Goal: Information Seeking & Learning: Compare options

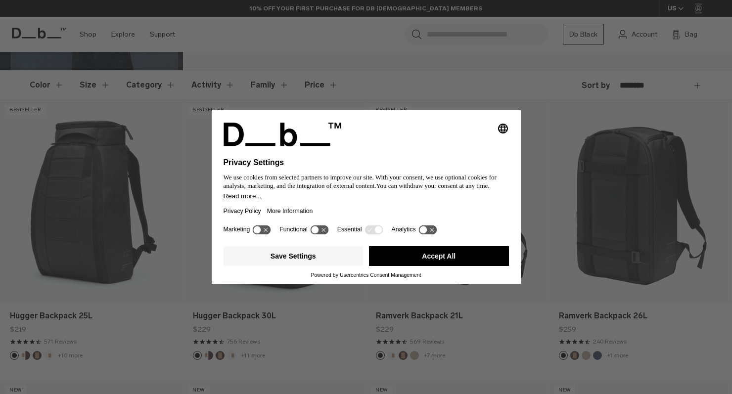
click at [433, 263] on button "Accept All" at bounding box center [439, 256] width 140 height 20
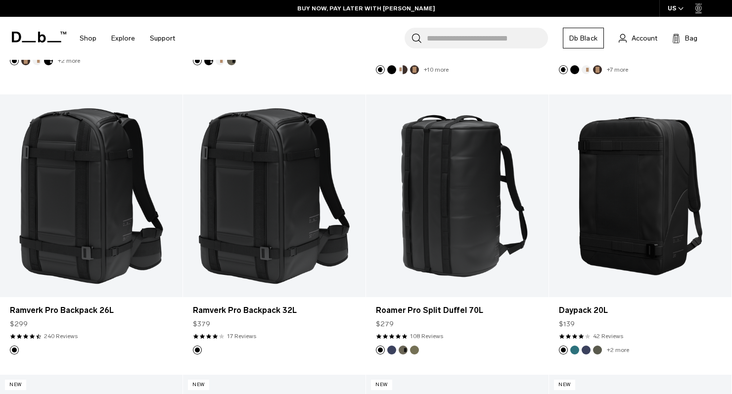
scroll to position [1277, 0]
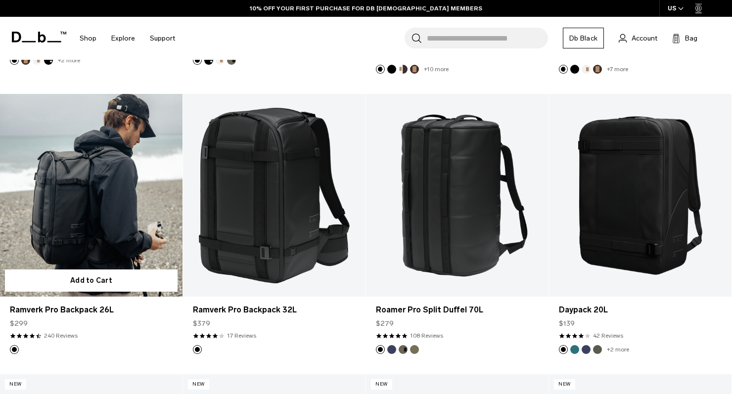
click at [82, 214] on link "Ramverk Pro Backpack 26L" at bounding box center [91, 195] width 182 height 203
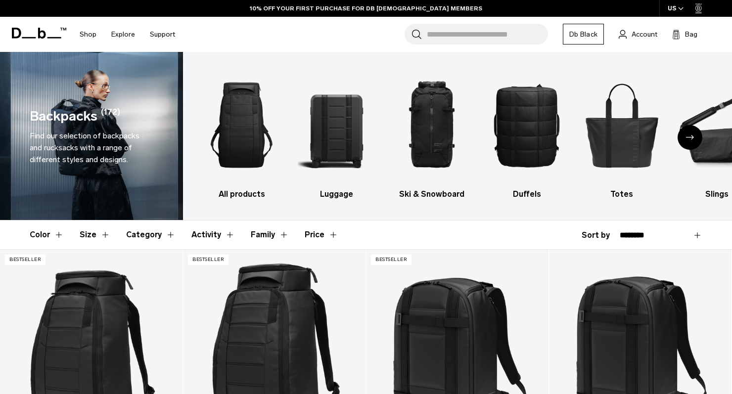
scroll to position [0, 0]
click at [435, 123] on img "3 / 10" at bounding box center [432, 125] width 78 height 117
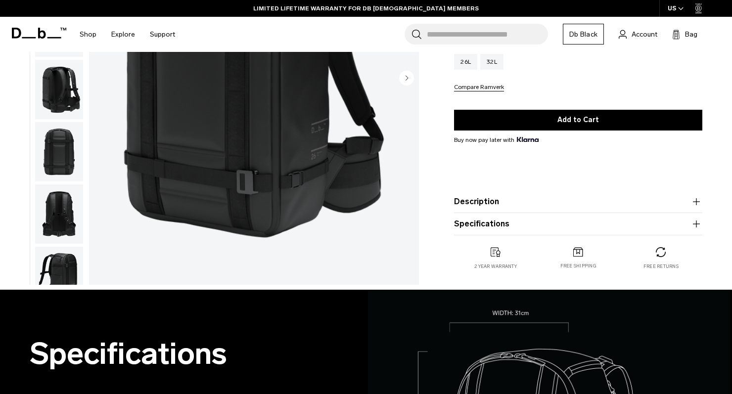
scroll to position [193, 0]
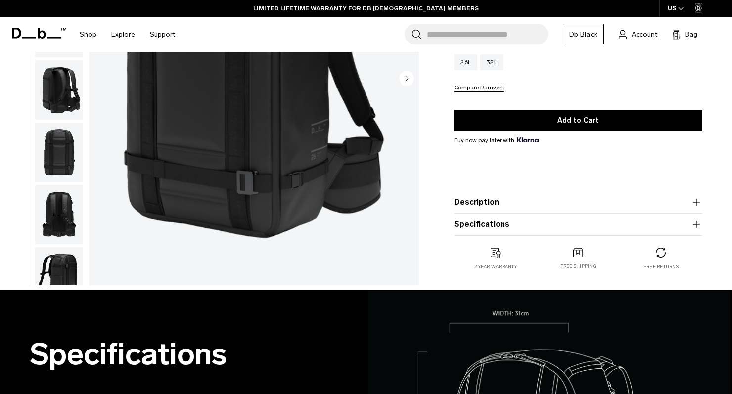
click at [696, 204] on icon "button" at bounding box center [696, 202] width 0 height 7
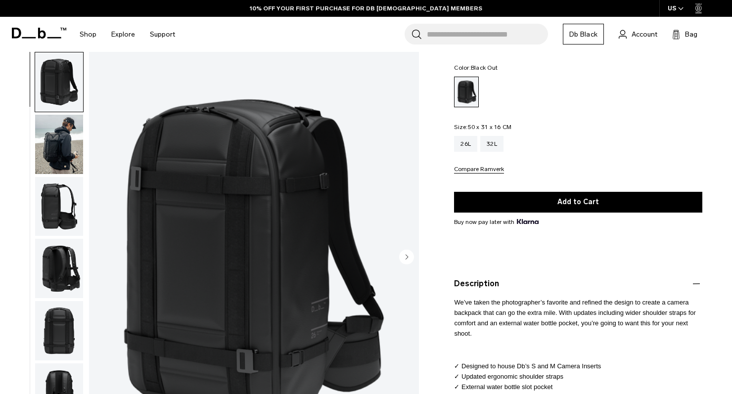
scroll to position [94, 0]
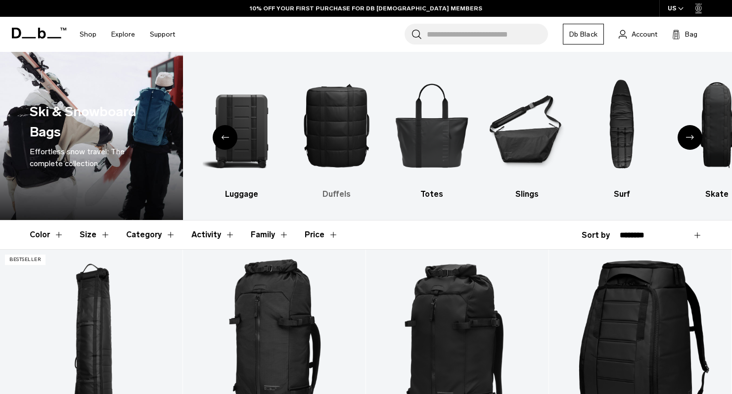
click at [337, 121] on img "4 / 10" at bounding box center [337, 125] width 78 height 117
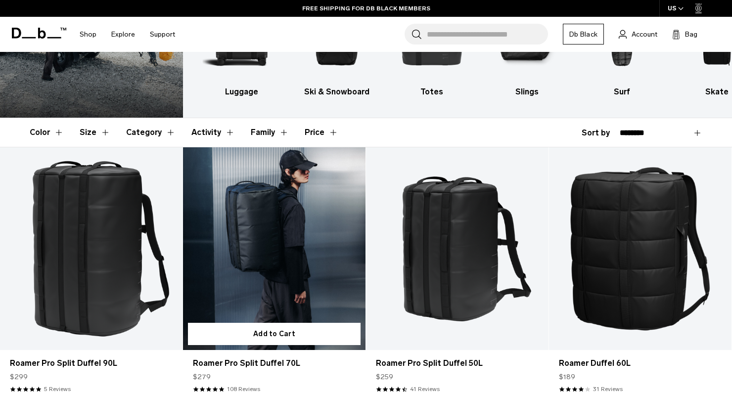
scroll to position [127, 0]
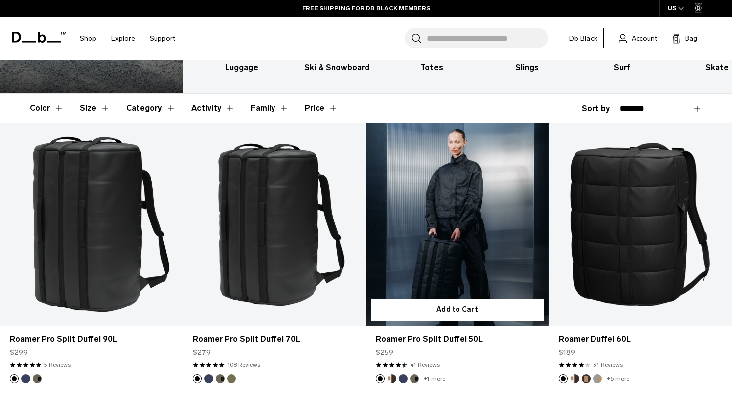
click at [450, 237] on link "Roamer Pro Split Duffel 50L" at bounding box center [457, 224] width 182 height 203
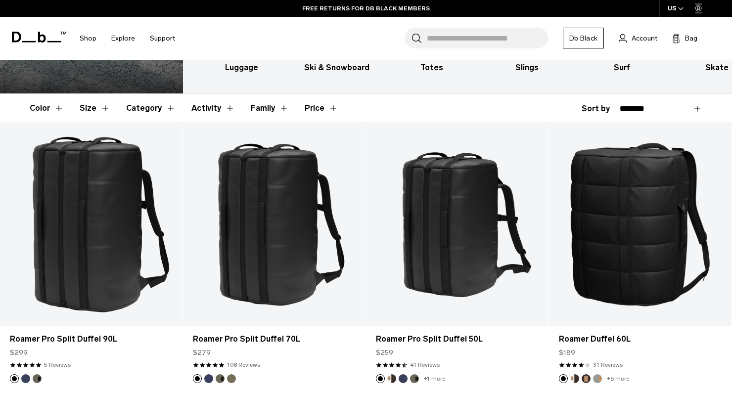
click at [316, 82] on div "All products Backpacks Luggage Ski & Snowboard Totes Slings Surf Skate Accessor…" at bounding box center [457, 9] width 549 height 168
click at [250, 69] on h3 "Luggage" at bounding box center [242, 68] width 78 height 12
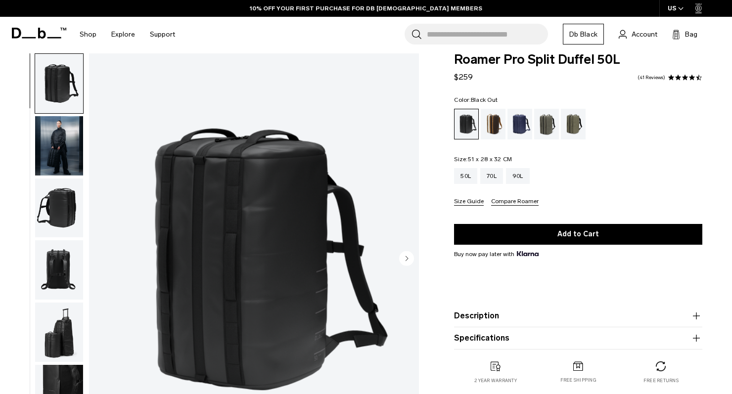
scroll to position [3, 0]
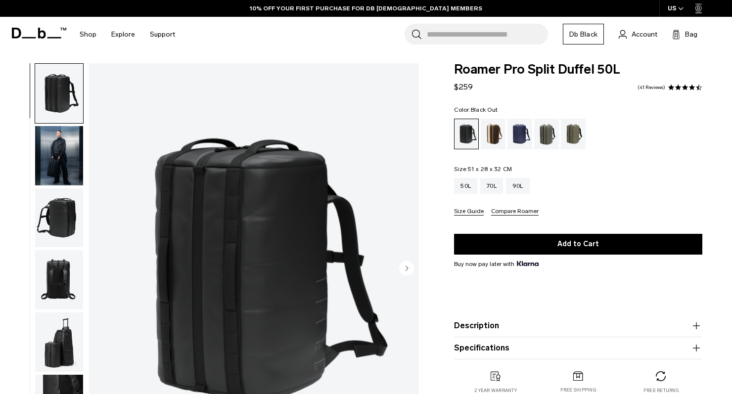
click at [53, 215] on img "button" at bounding box center [59, 217] width 48 height 59
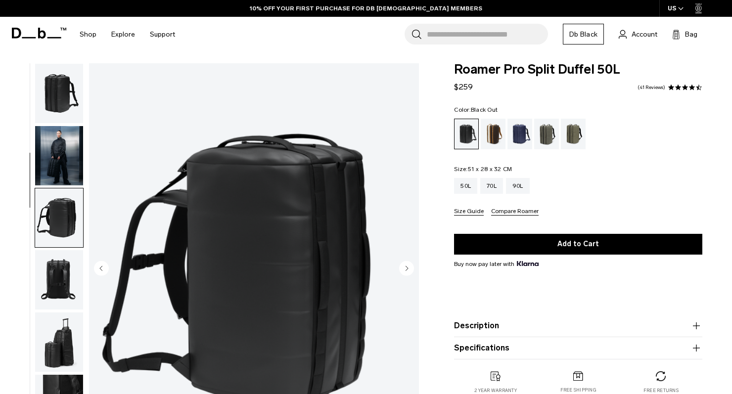
scroll to position [126, 0]
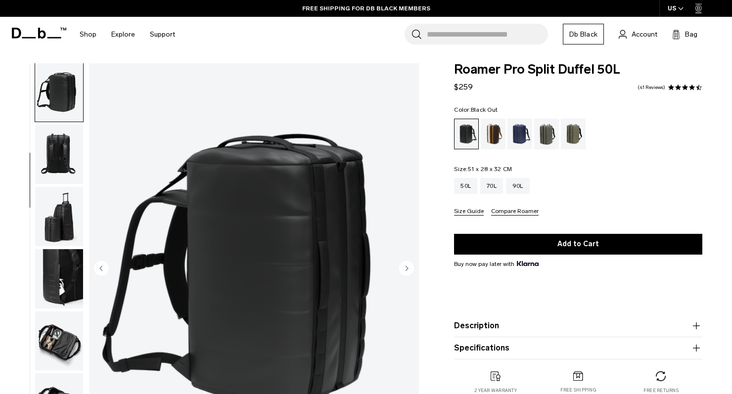
click at [58, 229] on img "button" at bounding box center [59, 216] width 48 height 59
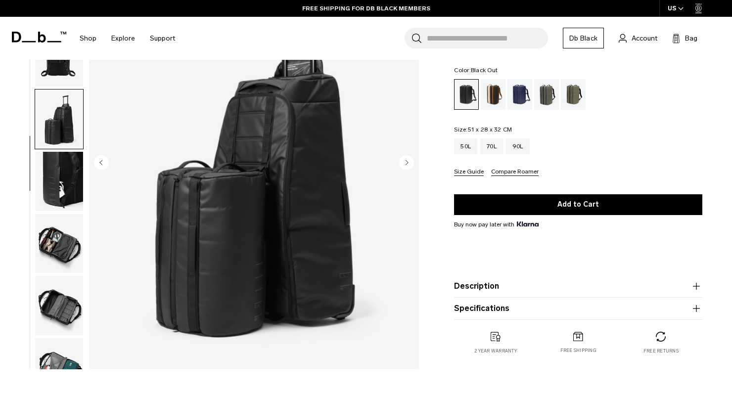
scroll to position [121, 0]
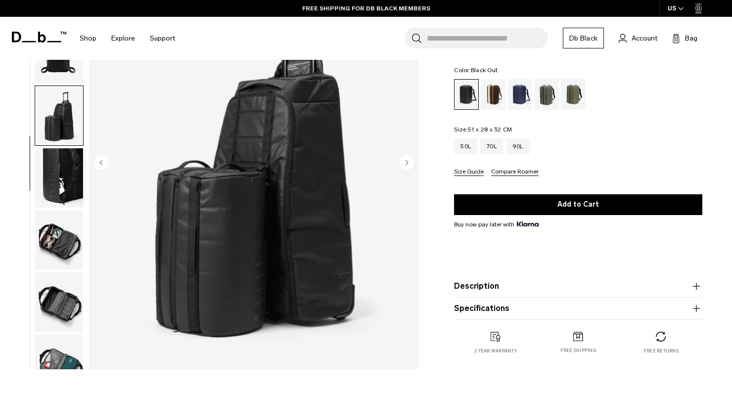
click at [60, 245] on img "button" at bounding box center [59, 240] width 48 height 59
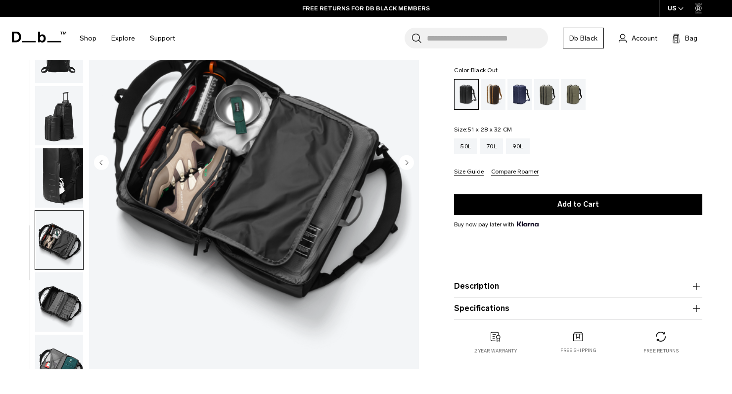
scroll to position [152, 0]
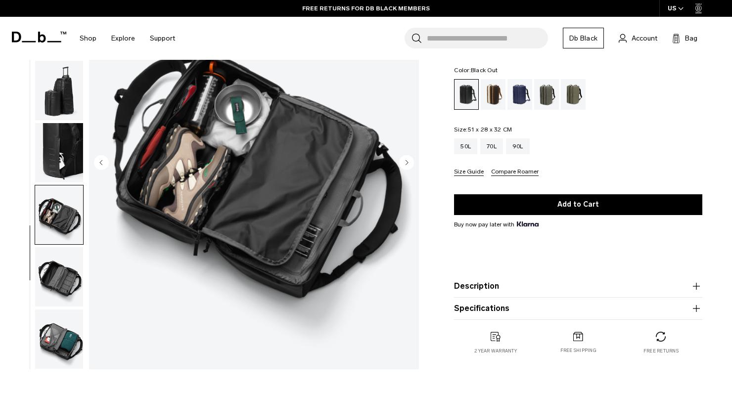
click at [64, 272] on img "button" at bounding box center [59, 276] width 48 height 59
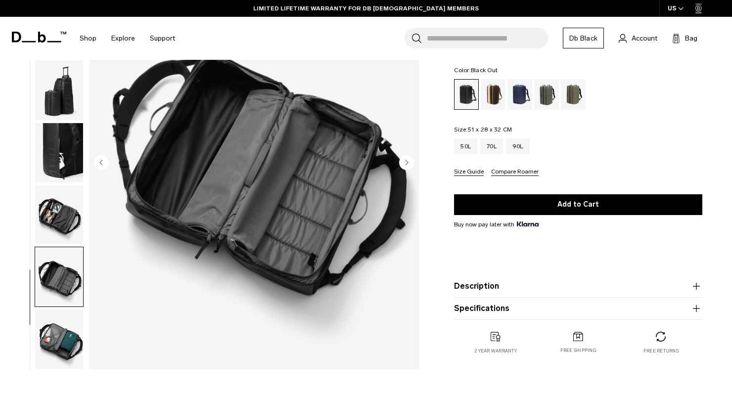
click at [62, 336] on img "button" at bounding box center [59, 339] width 48 height 59
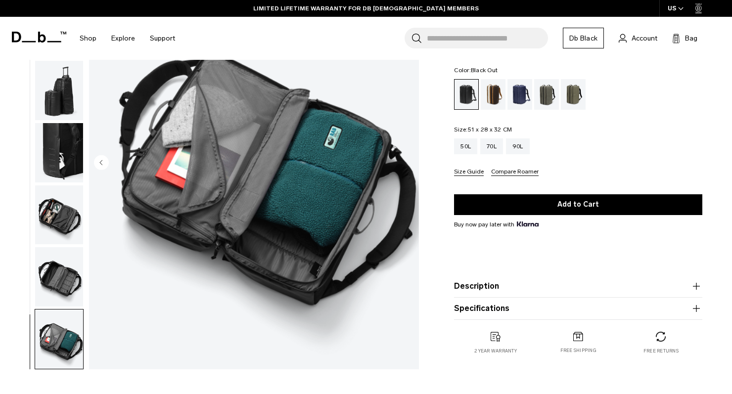
click at [61, 274] on img "button" at bounding box center [59, 276] width 48 height 59
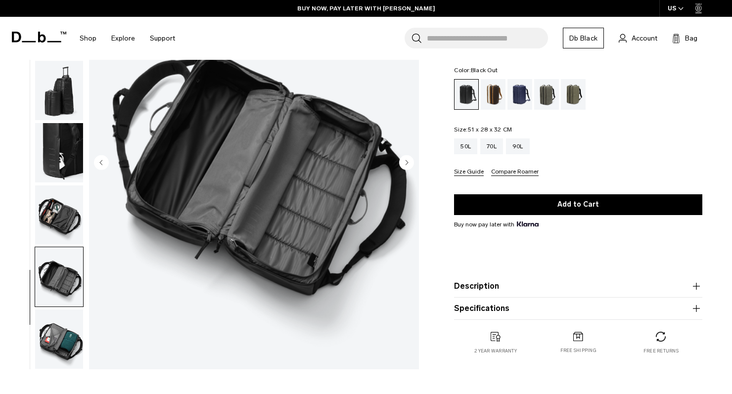
click at [65, 336] on img "button" at bounding box center [59, 339] width 48 height 59
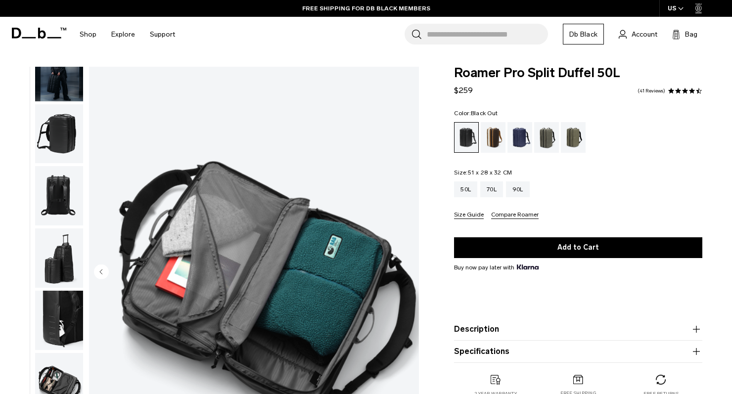
scroll to position [101, 0]
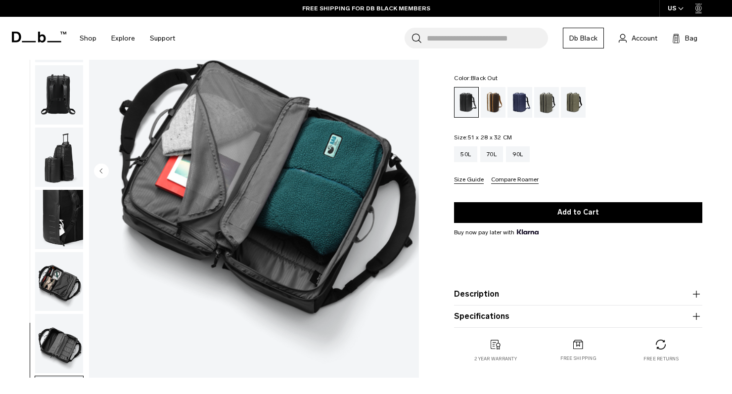
click at [69, 220] on img "button" at bounding box center [59, 219] width 48 height 59
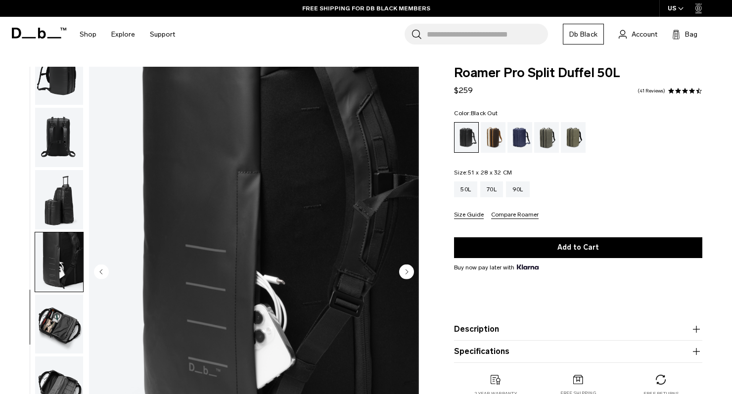
scroll to position [0, 0]
click at [63, 194] on img "button" at bounding box center [59, 199] width 48 height 59
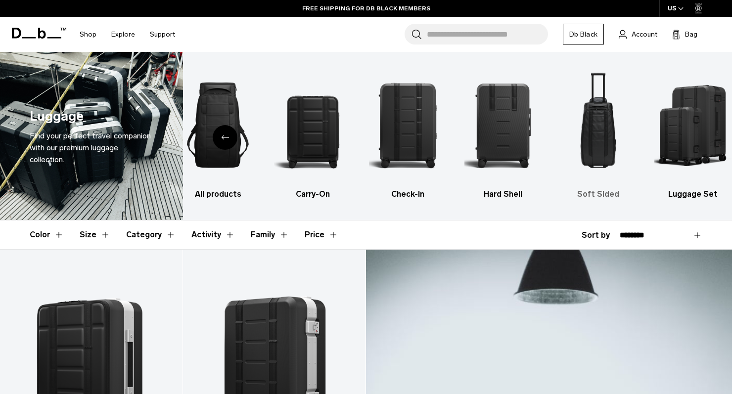
click at [599, 122] on img "5 / 6" at bounding box center [598, 125] width 78 height 117
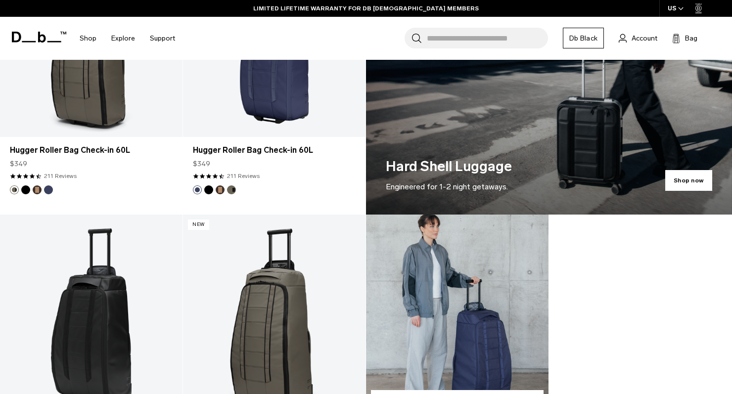
scroll to position [694, 0]
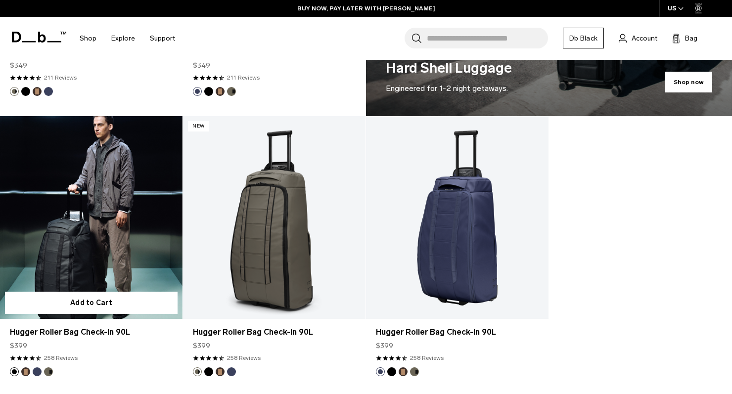
click at [97, 257] on link "Hugger Roller Bag Check-in 90L" at bounding box center [91, 217] width 182 height 203
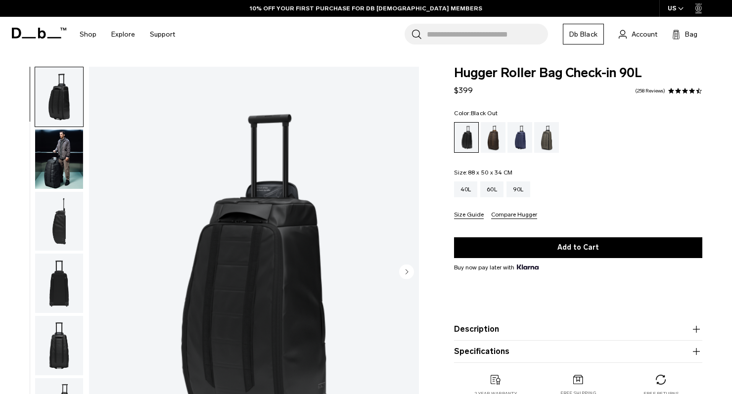
click at [64, 225] on img "button" at bounding box center [59, 221] width 48 height 59
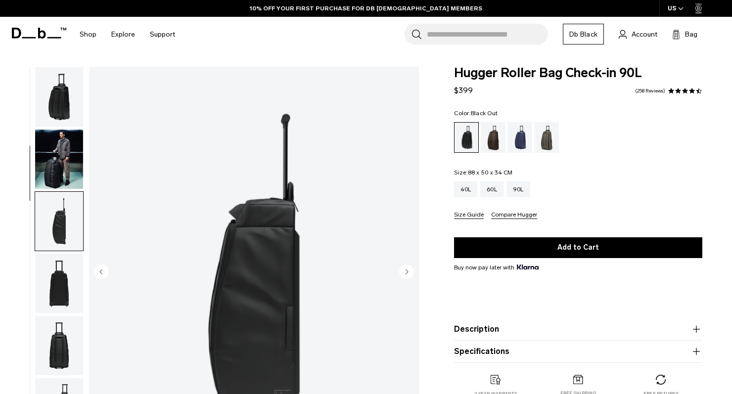
scroll to position [126, 0]
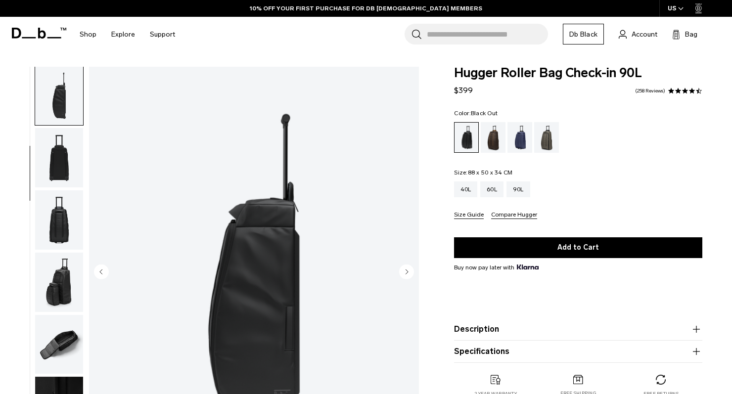
click at [59, 225] on img "button" at bounding box center [59, 219] width 48 height 59
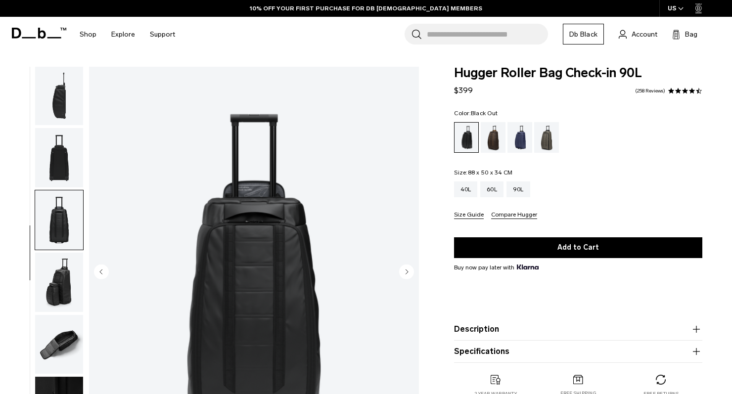
scroll to position [215, 0]
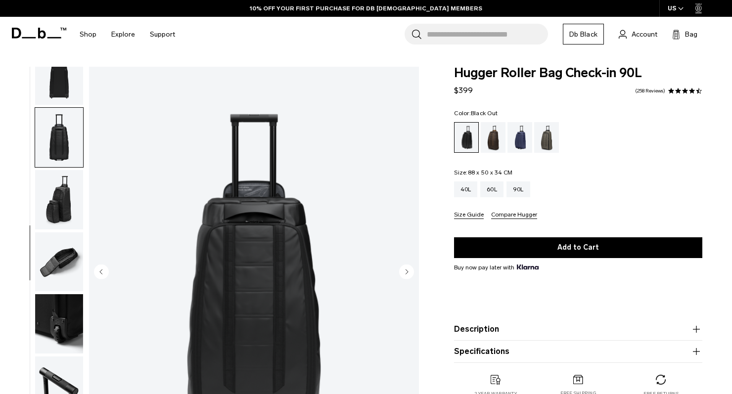
click at [62, 253] on img "button" at bounding box center [59, 261] width 48 height 59
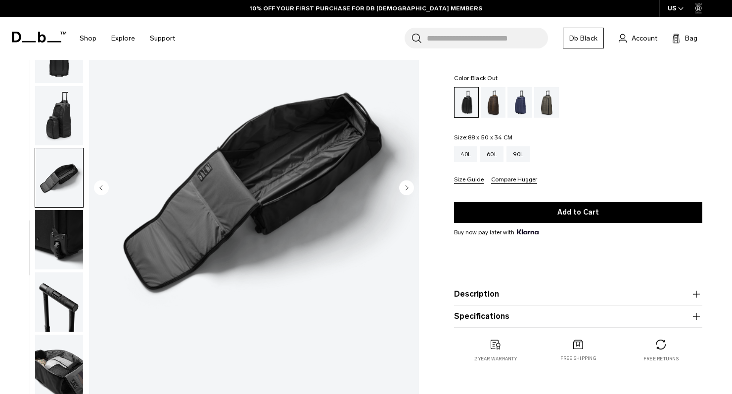
scroll to position [88, 0]
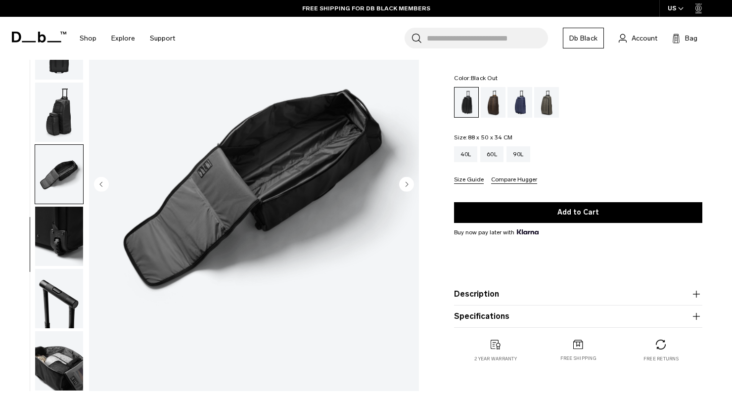
click at [59, 226] on img "button" at bounding box center [59, 236] width 48 height 59
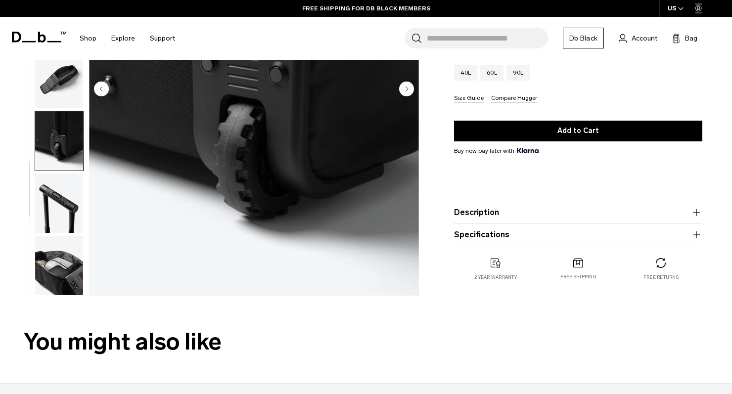
scroll to position [187, 0]
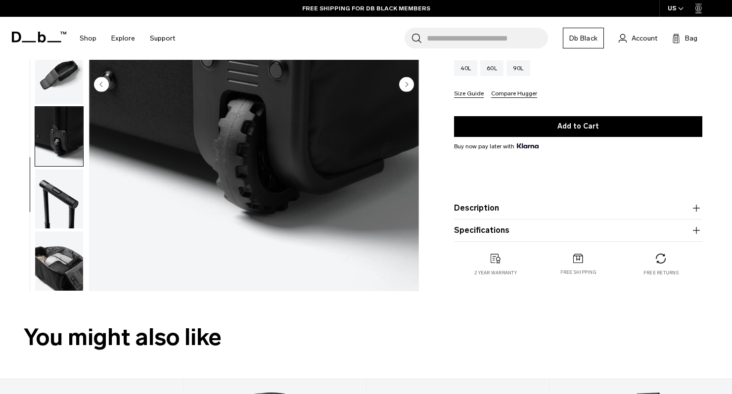
click at [58, 198] on img "button" at bounding box center [59, 198] width 48 height 59
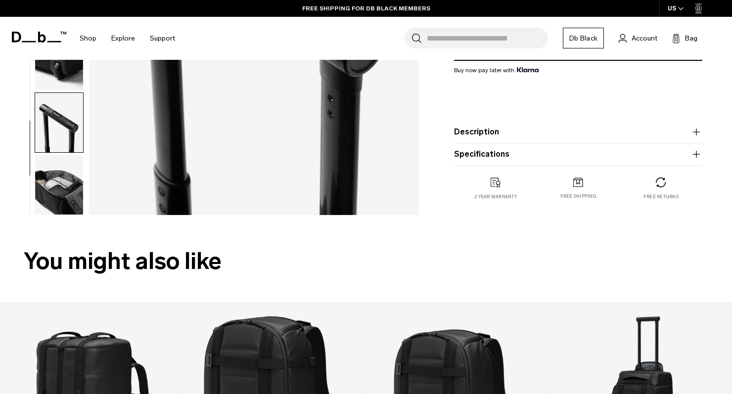
scroll to position [278, 0]
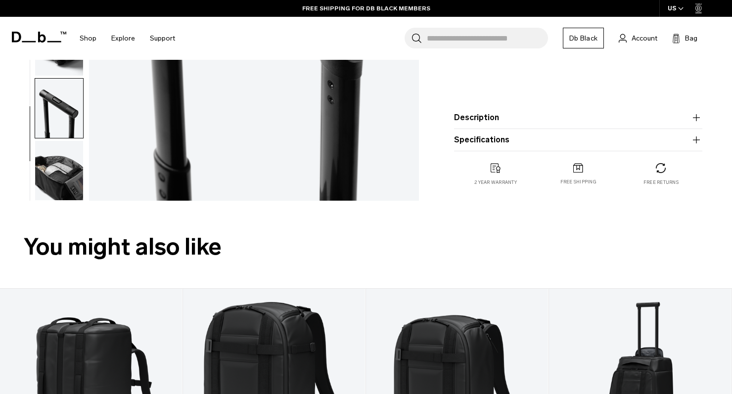
click at [60, 170] on img "button" at bounding box center [59, 170] width 48 height 59
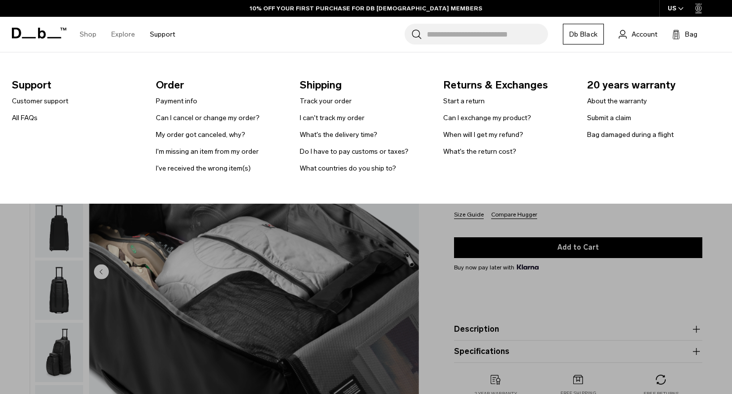
scroll to position [0, 0]
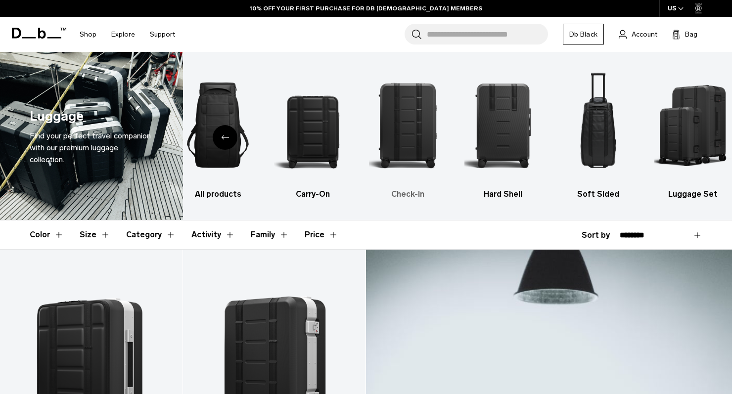
click at [409, 126] on img "3 / 6" at bounding box center [408, 125] width 78 height 117
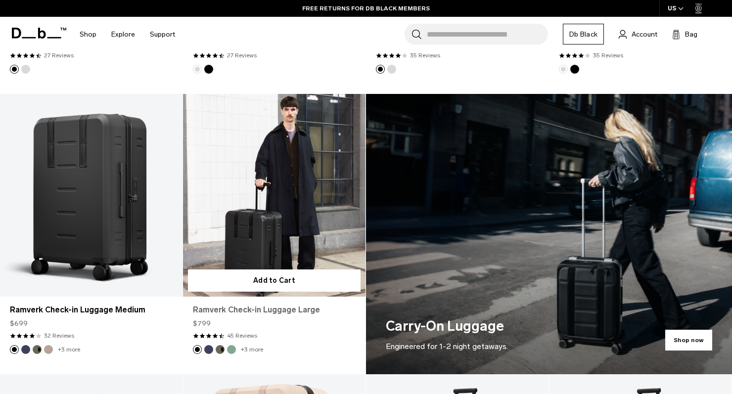
scroll to position [420, 0]
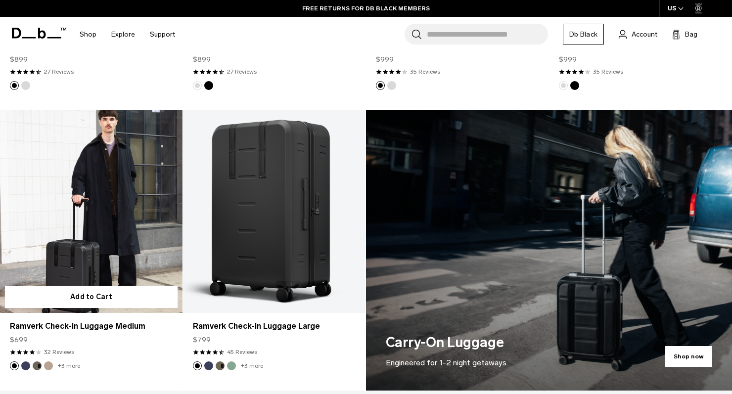
click at [79, 217] on link "Ramverk Check-in Luggage Medium" at bounding box center [91, 211] width 182 height 203
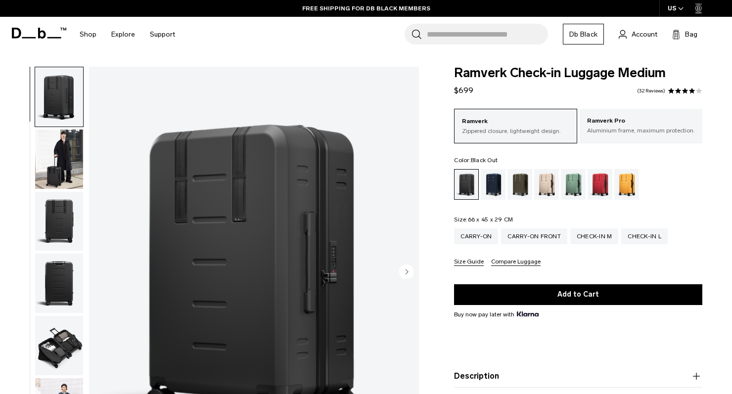
click at [64, 341] on img "button" at bounding box center [59, 345] width 48 height 59
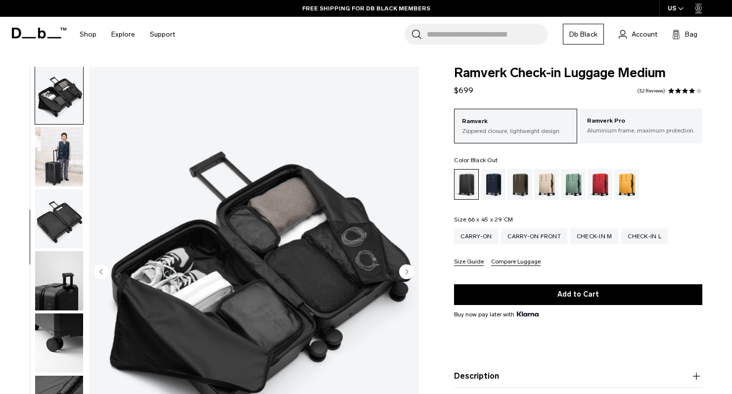
scroll to position [252, 0]
click at [61, 291] on img "button" at bounding box center [59, 280] width 48 height 59
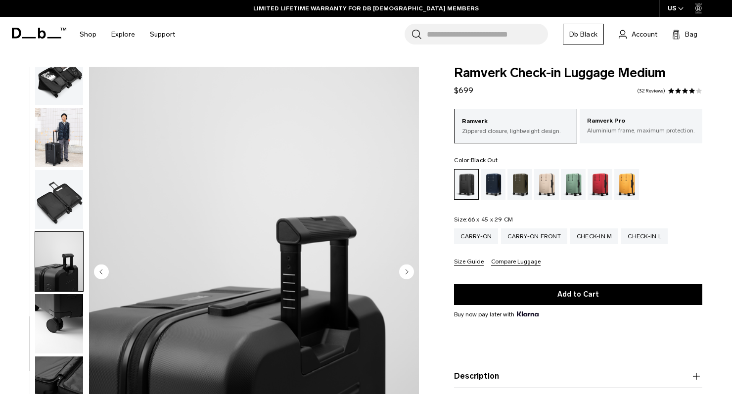
click at [63, 125] on img "button" at bounding box center [59, 137] width 48 height 59
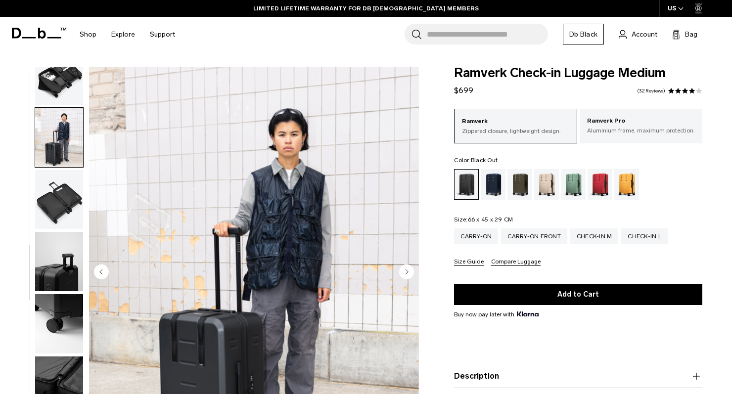
scroll to position [0, 0]
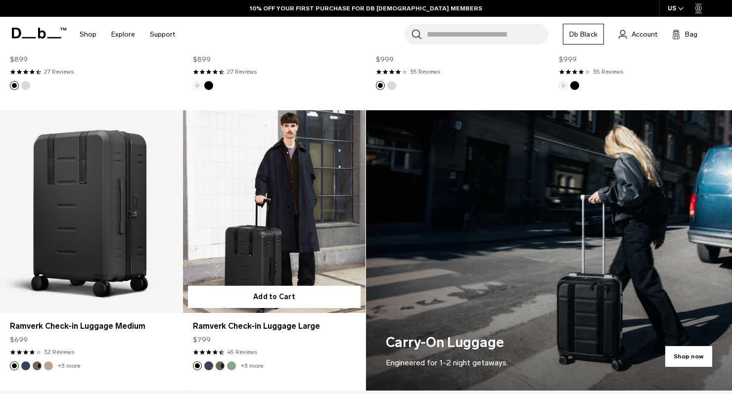
click at [286, 207] on link "Ramverk Check-in Luggage Large" at bounding box center [274, 211] width 182 height 203
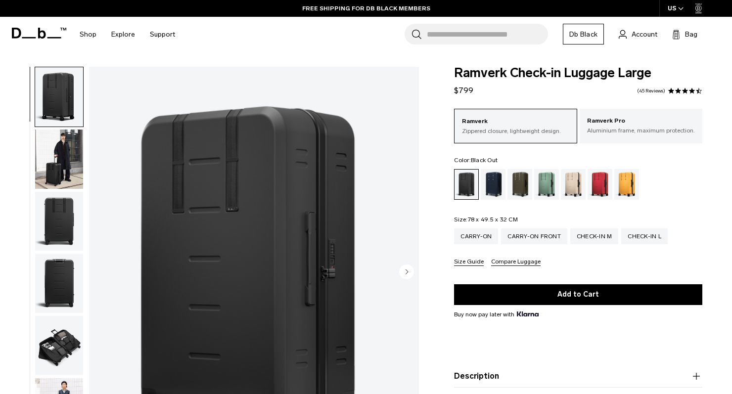
click at [61, 158] on img "button" at bounding box center [59, 159] width 48 height 59
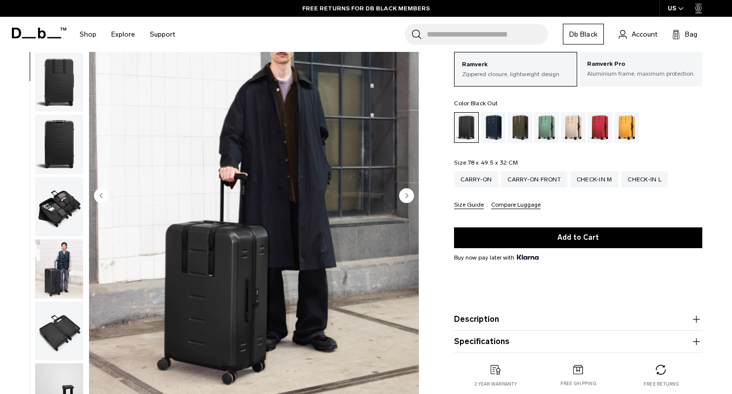
scroll to position [82, 0]
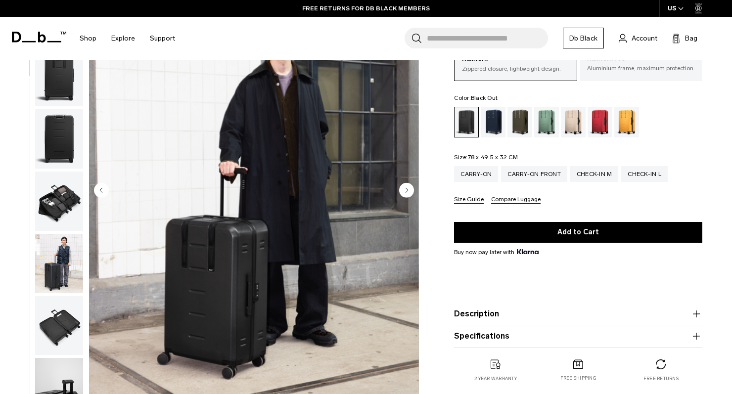
click at [409, 188] on circle "Next slide" at bounding box center [406, 189] width 15 height 15
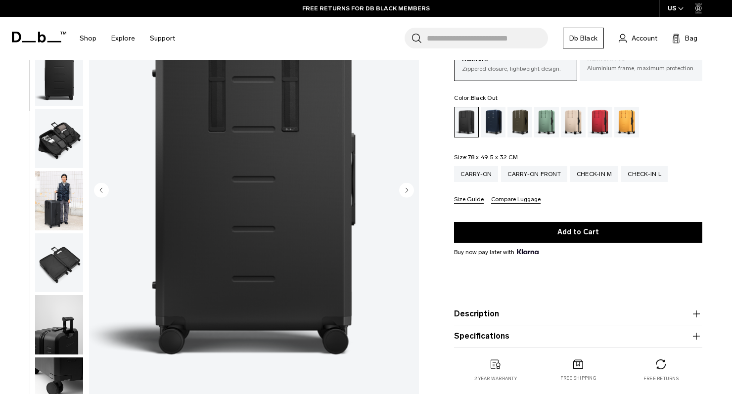
click at [409, 188] on circle "Next slide" at bounding box center [406, 189] width 15 height 15
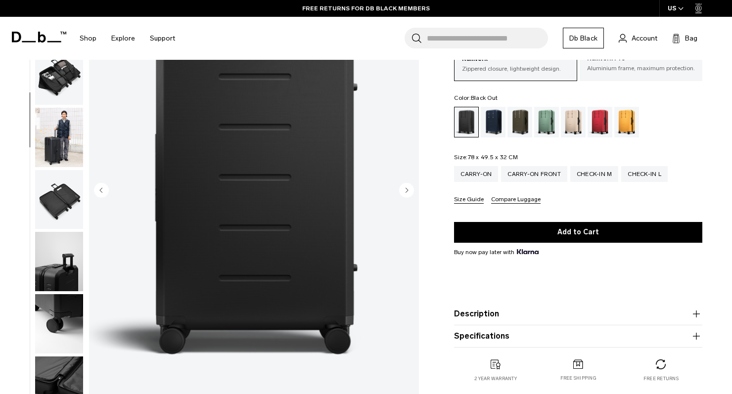
click at [409, 188] on circle "Next slide" at bounding box center [406, 189] width 15 height 15
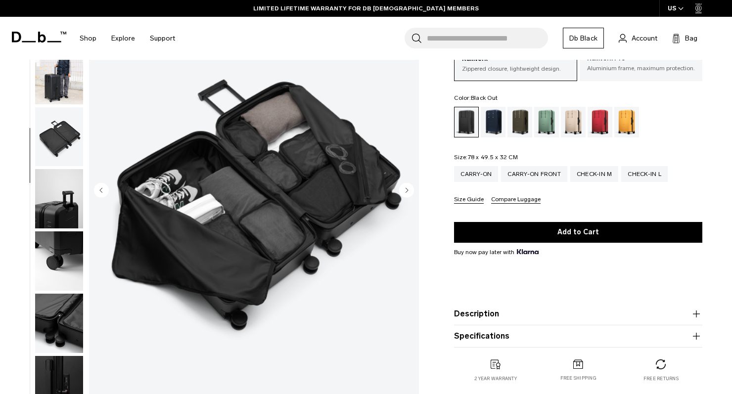
click at [409, 188] on circle "Next slide" at bounding box center [406, 189] width 15 height 15
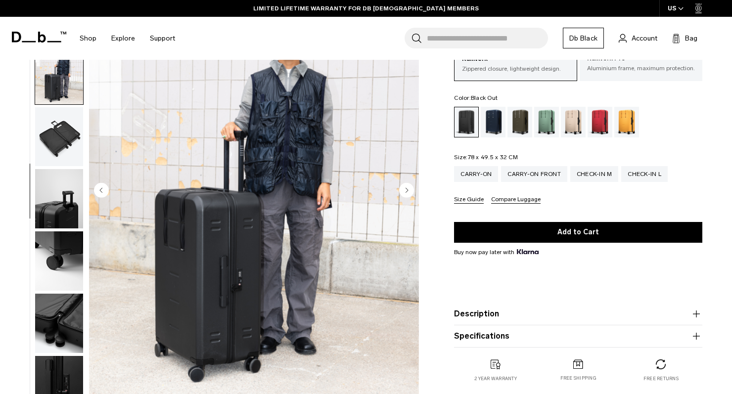
scroll to position [278, 0]
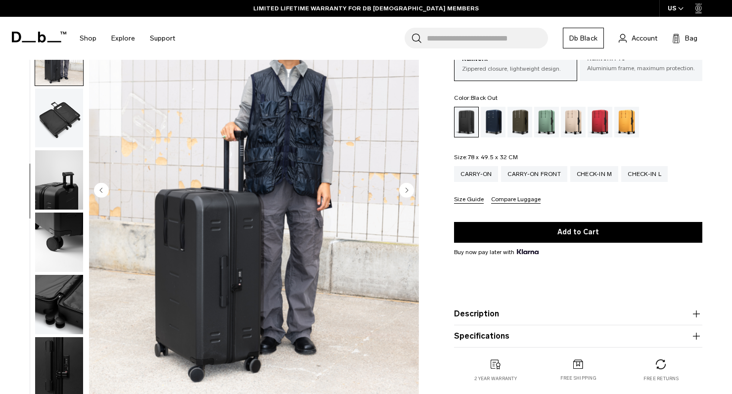
click at [409, 188] on circle "Next slide" at bounding box center [406, 189] width 15 height 15
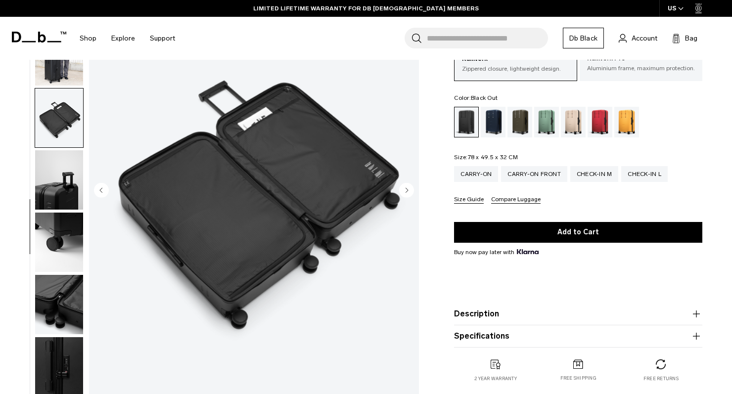
click at [409, 188] on circle "Next slide" at bounding box center [406, 189] width 15 height 15
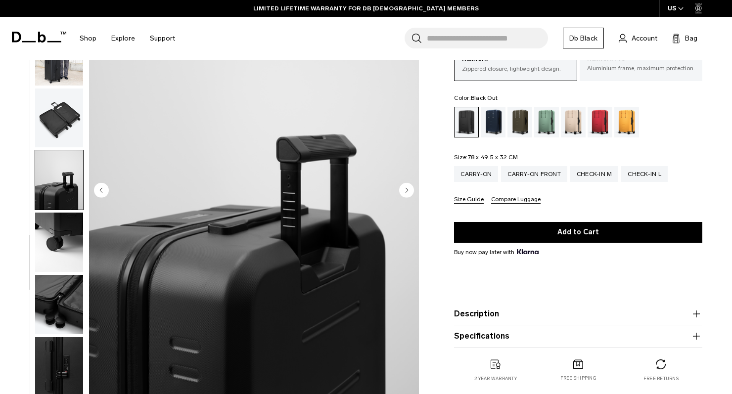
click at [409, 188] on circle "Next slide" at bounding box center [406, 189] width 15 height 15
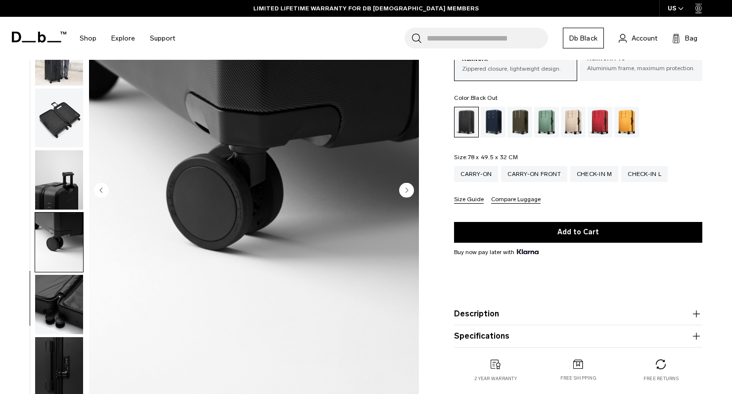
click at [409, 188] on circle "Next slide" at bounding box center [406, 189] width 15 height 15
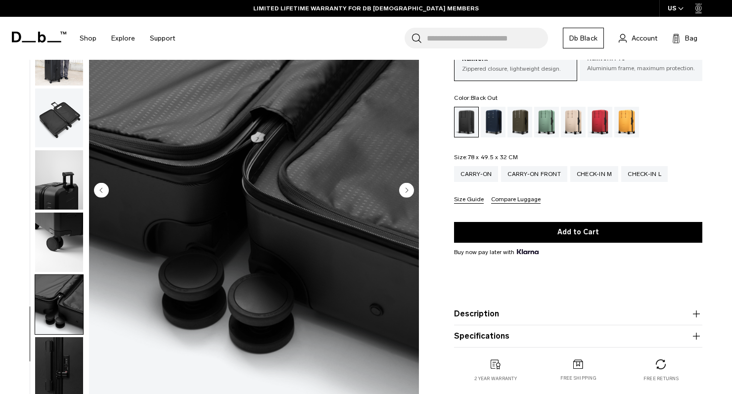
click at [409, 188] on circle "Next slide" at bounding box center [406, 189] width 15 height 15
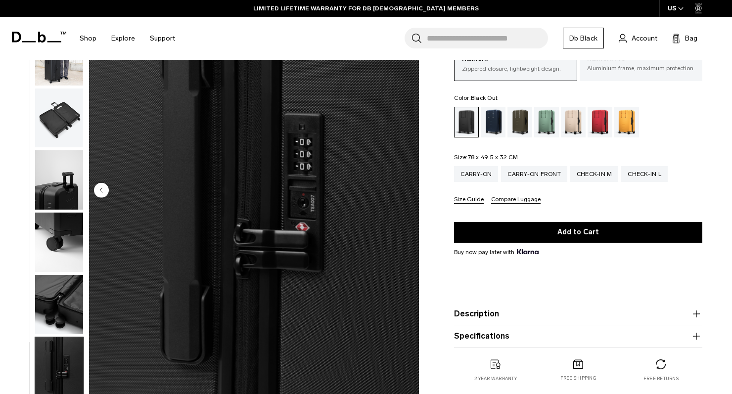
click at [409, 188] on img "11 / 11" at bounding box center [254, 191] width 330 height 412
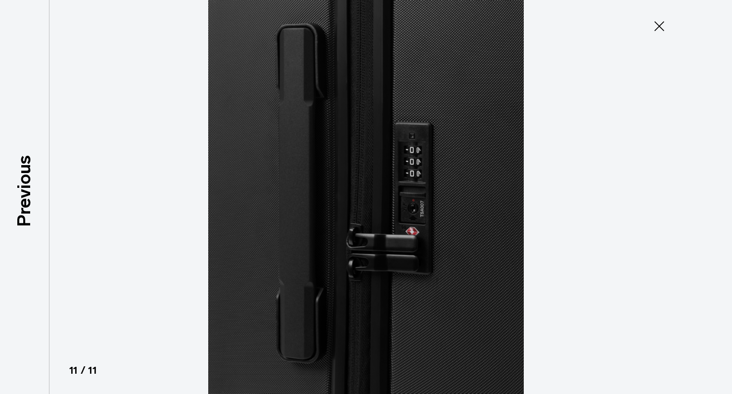
click at [657, 23] on icon at bounding box center [659, 26] width 16 height 16
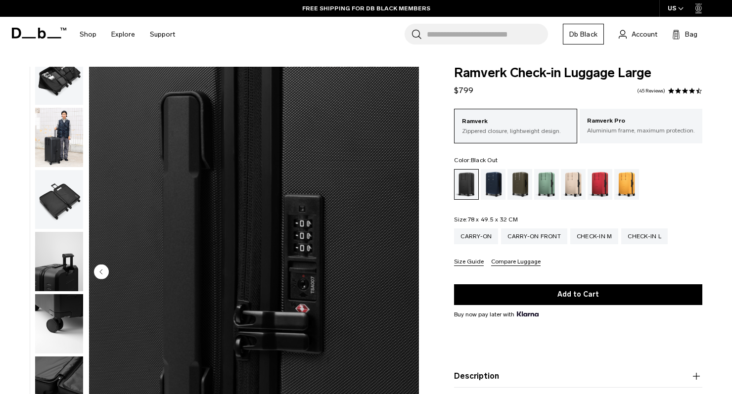
scroll to position [0, 0]
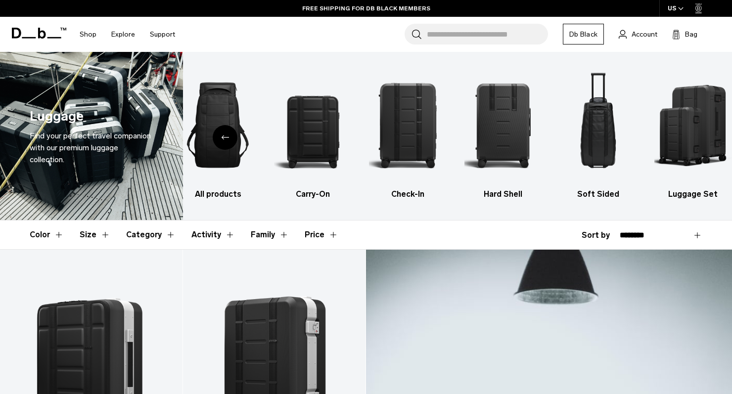
click at [212, 233] on button "Activity" at bounding box center [213, 235] width 44 height 29
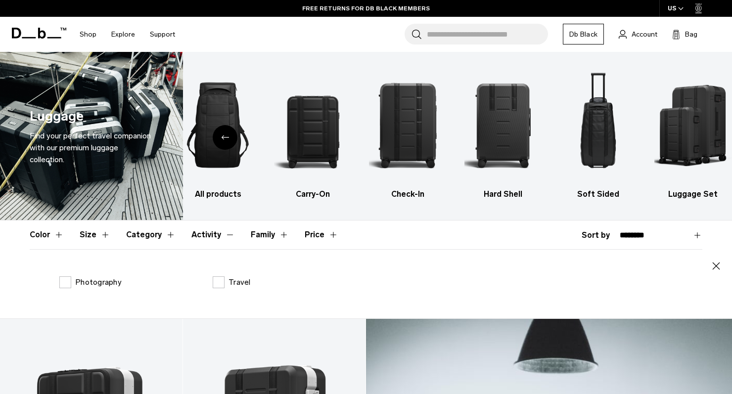
click at [147, 233] on button "Category" at bounding box center [150, 235] width 49 height 29
click at [86, 277] on p "Luggage" at bounding box center [90, 282] width 31 height 12
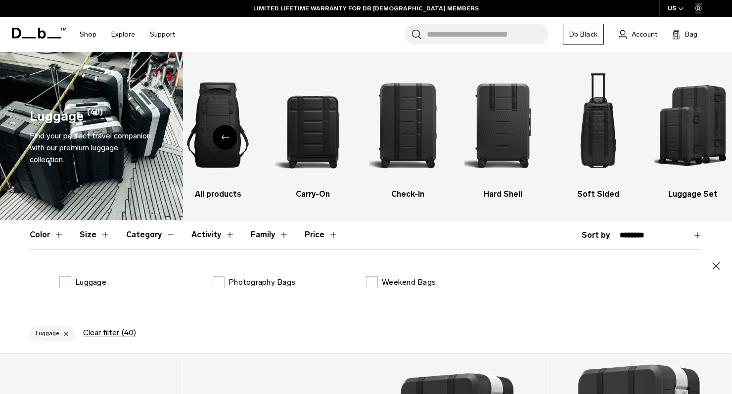
click at [203, 234] on button "Activity" at bounding box center [213, 235] width 44 height 29
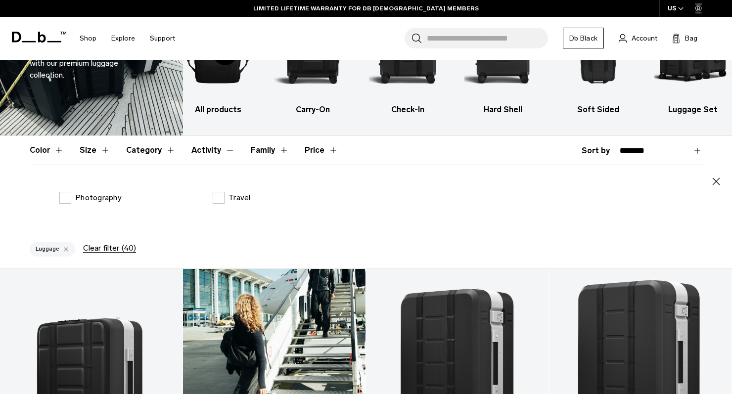
scroll to position [86, 0]
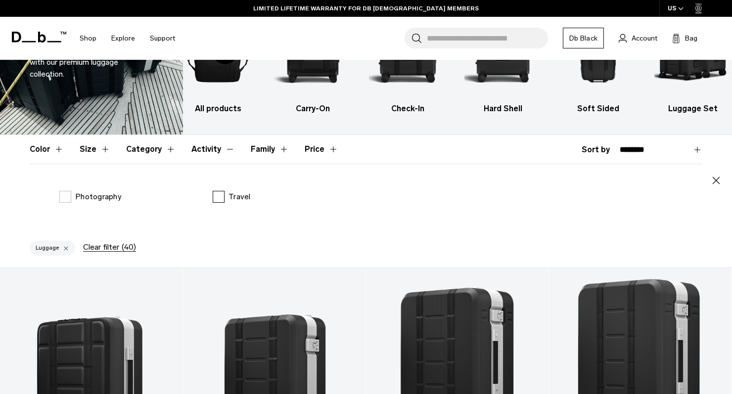
click at [221, 197] on label "Travel" at bounding box center [232, 197] width 38 height 12
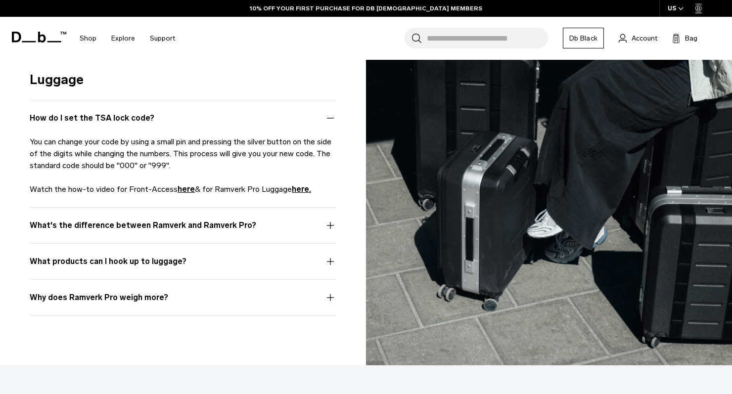
scroll to position [3213, 0]
click at [330, 222] on button "What's the difference between Ramverk and Ramverk Pro?" at bounding box center [183, 232] width 307 height 24
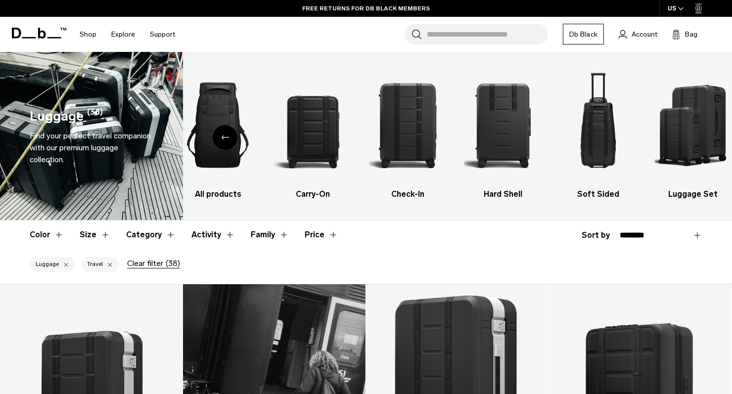
scroll to position [0, 0]
